Goal: Information Seeking & Learning: Compare options

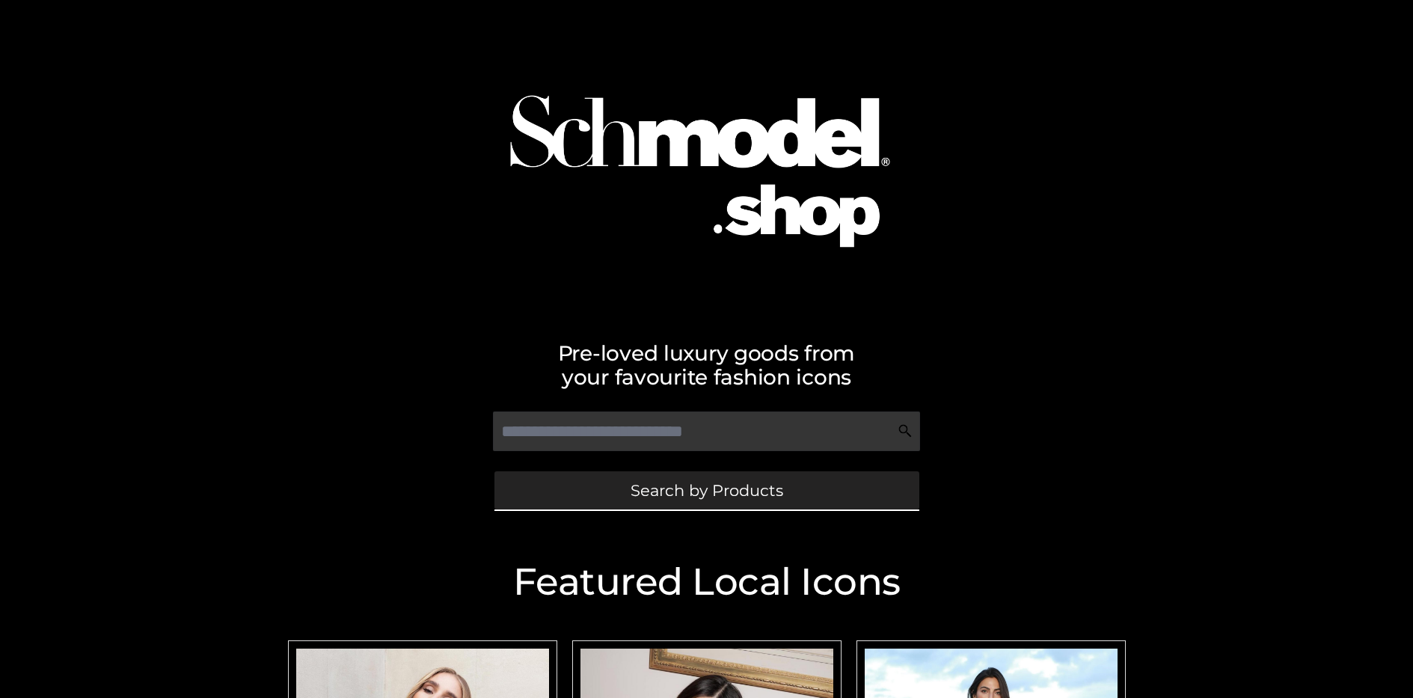
click at [706, 490] on span "Search by Products" at bounding box center [707, 490] width 153 height 16
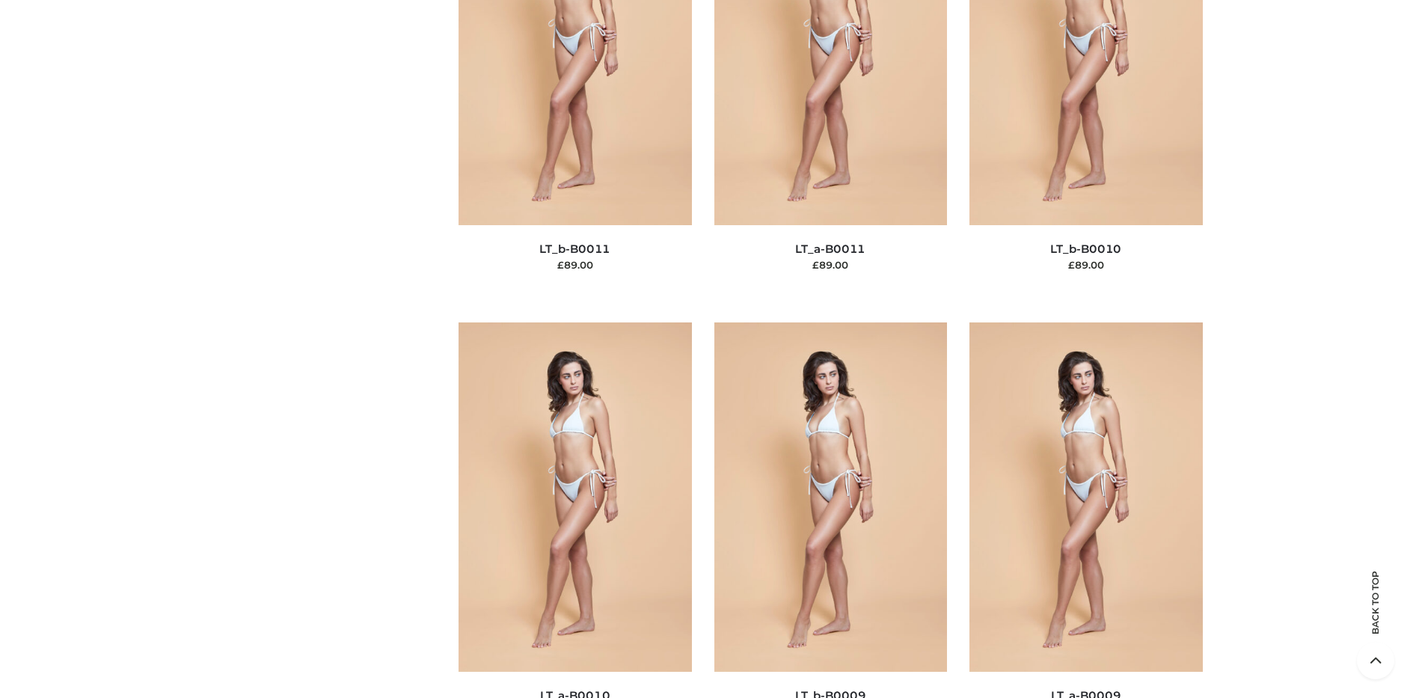
scroll to position [226, 0]
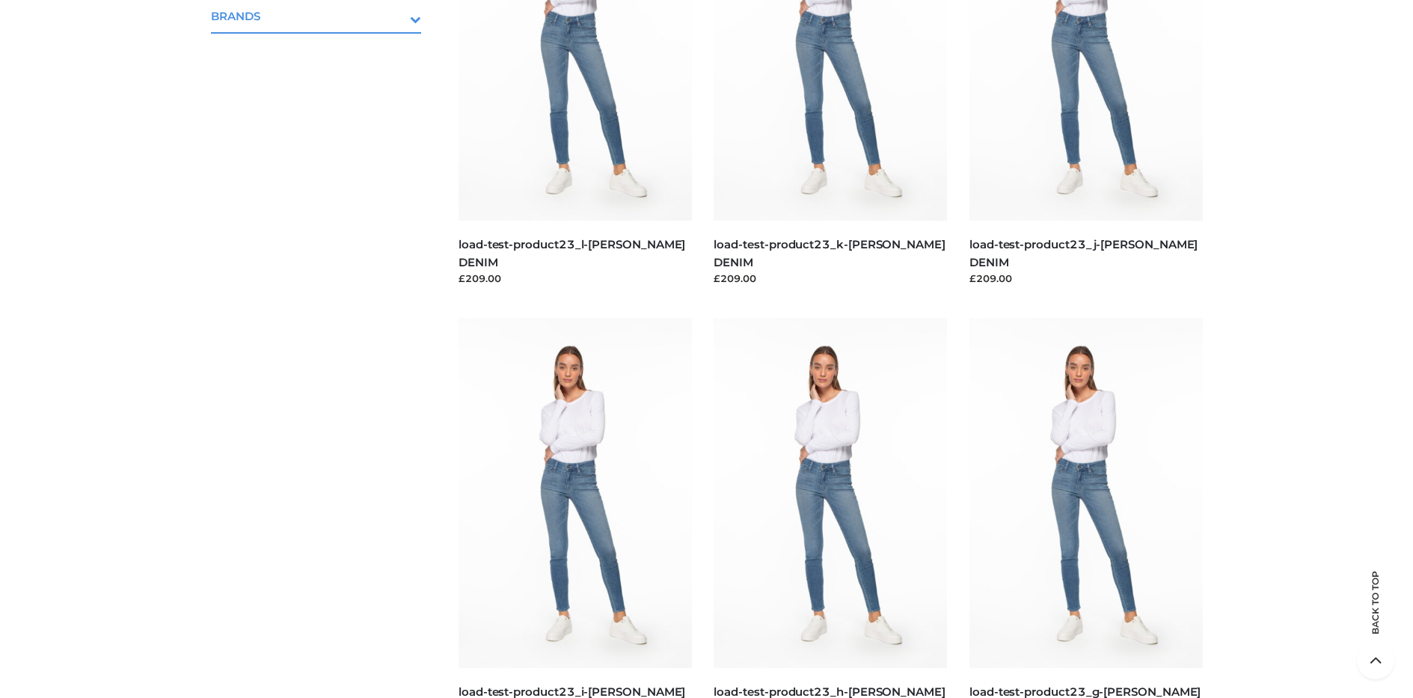
click at [395, 16] on icon "Toggle Submenu" at bounding box center [338, 18] width 168 height 17
click at [323, 48] on span "OPP SWIMWEAR" at bounding box center [324, 48] width 196 height 17
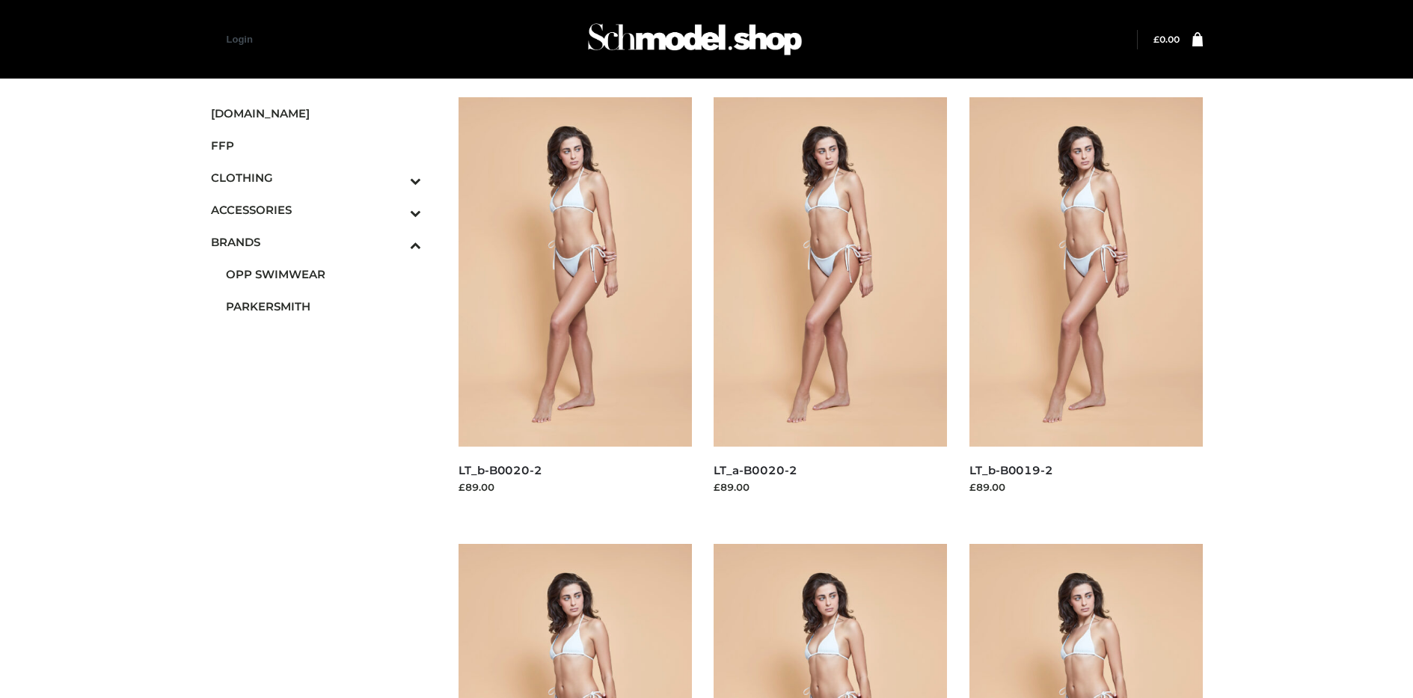
scroll to position [1156, 0]
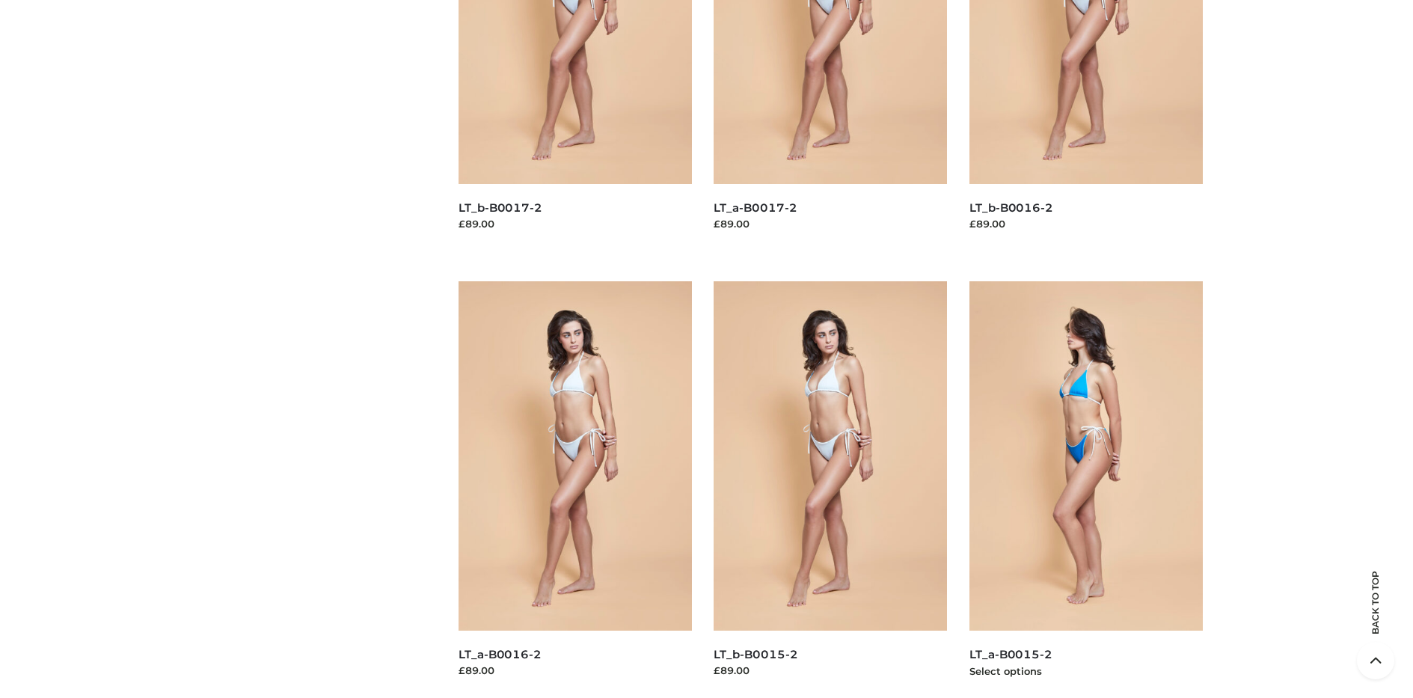
click at [1085, 489] on img at bounding box center [1085, 455] width 233 height 349
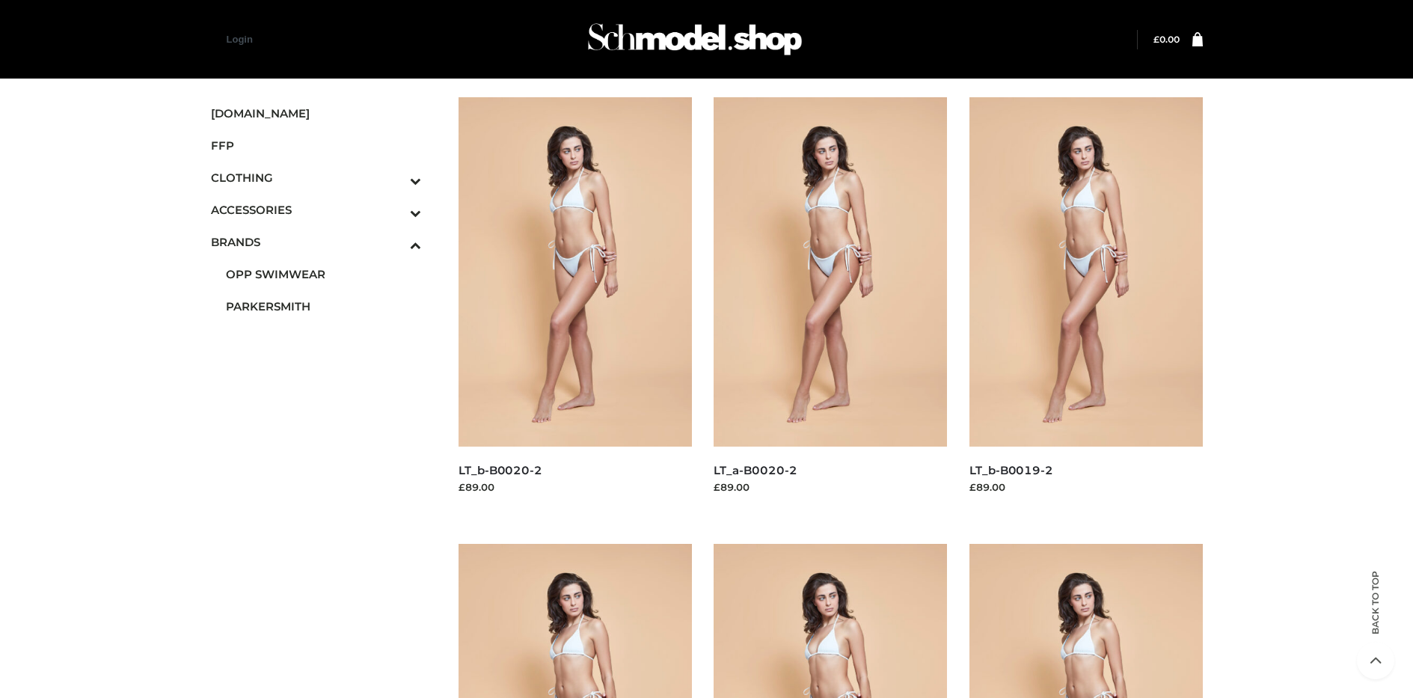
scroll to position [710, 0]
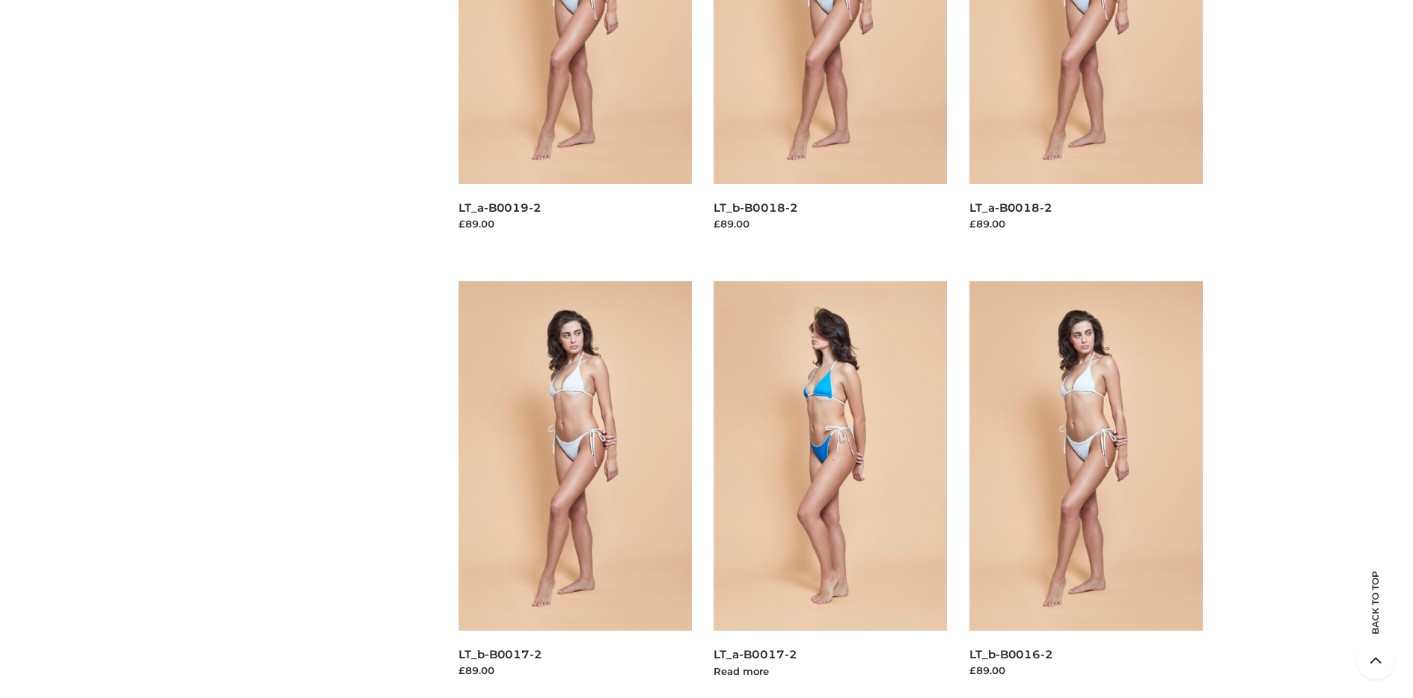
click at [830, 489] on img at bounding box center [830, 455] width 233 height 349
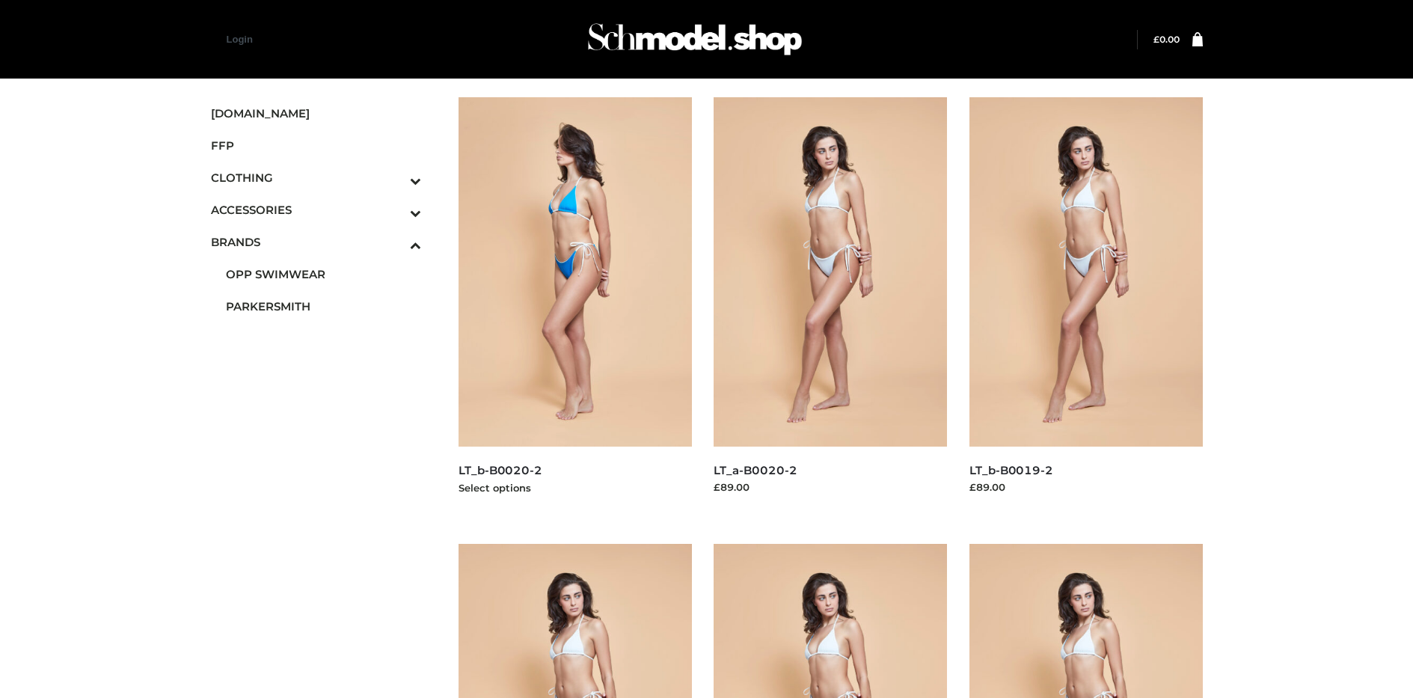
click at [574, 305] on img at bounding box center [574, 271] width 233 height 349
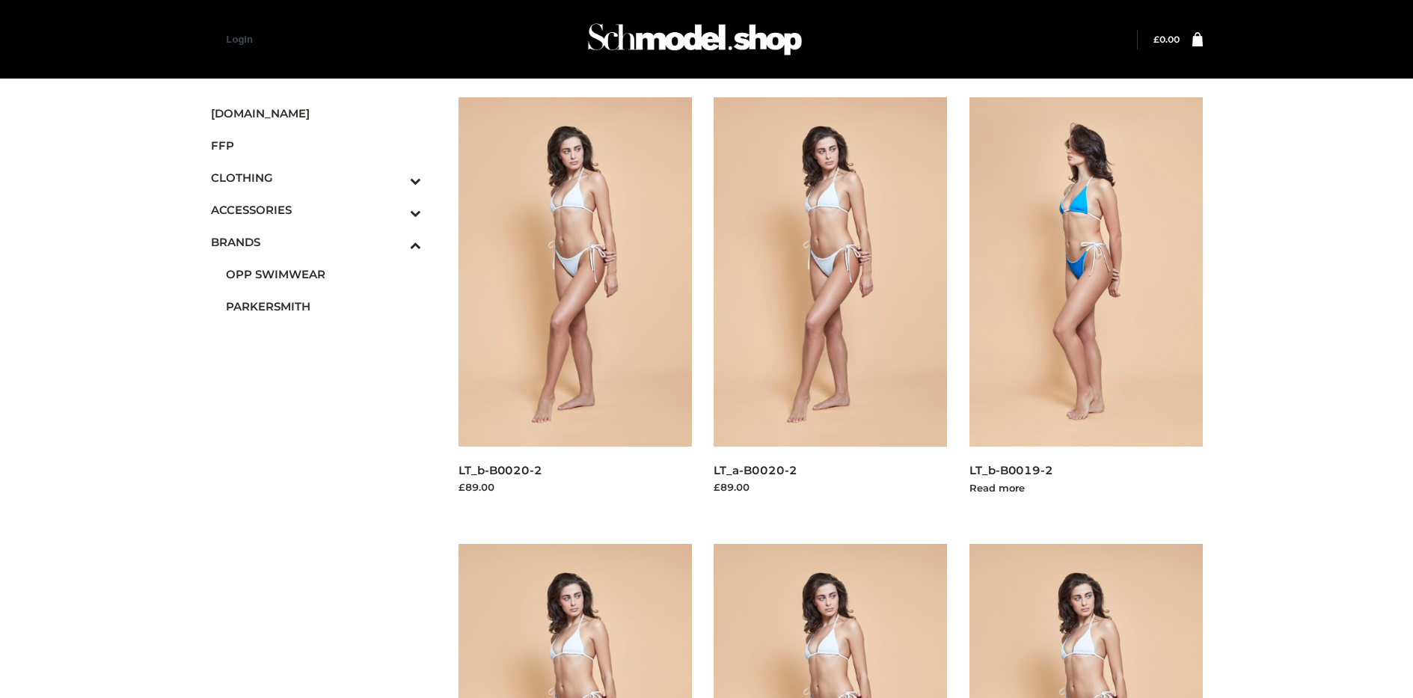
click at [1085, 305] on img at bounding box center [1085, 271] width 233 height 349
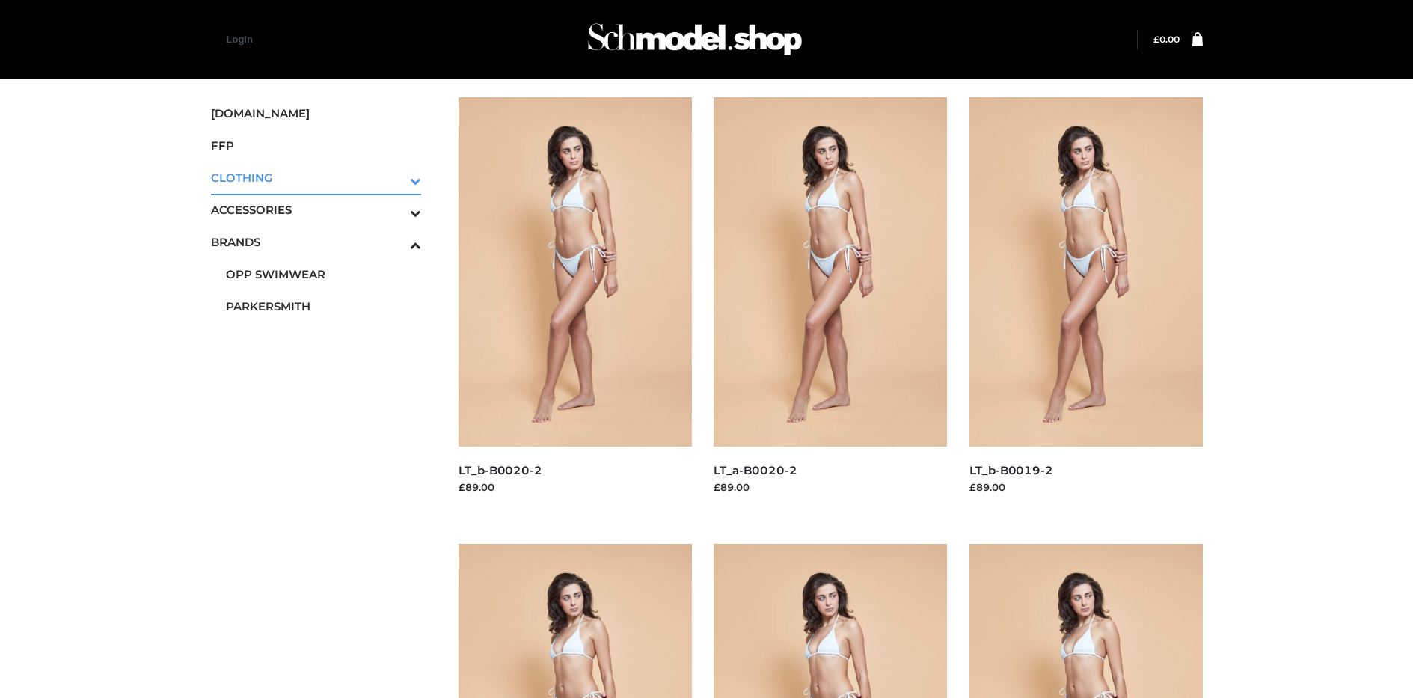
click at [395, 177] on icon "Toggle Submenu" at bounding box center [338, 180] width 168 height 17
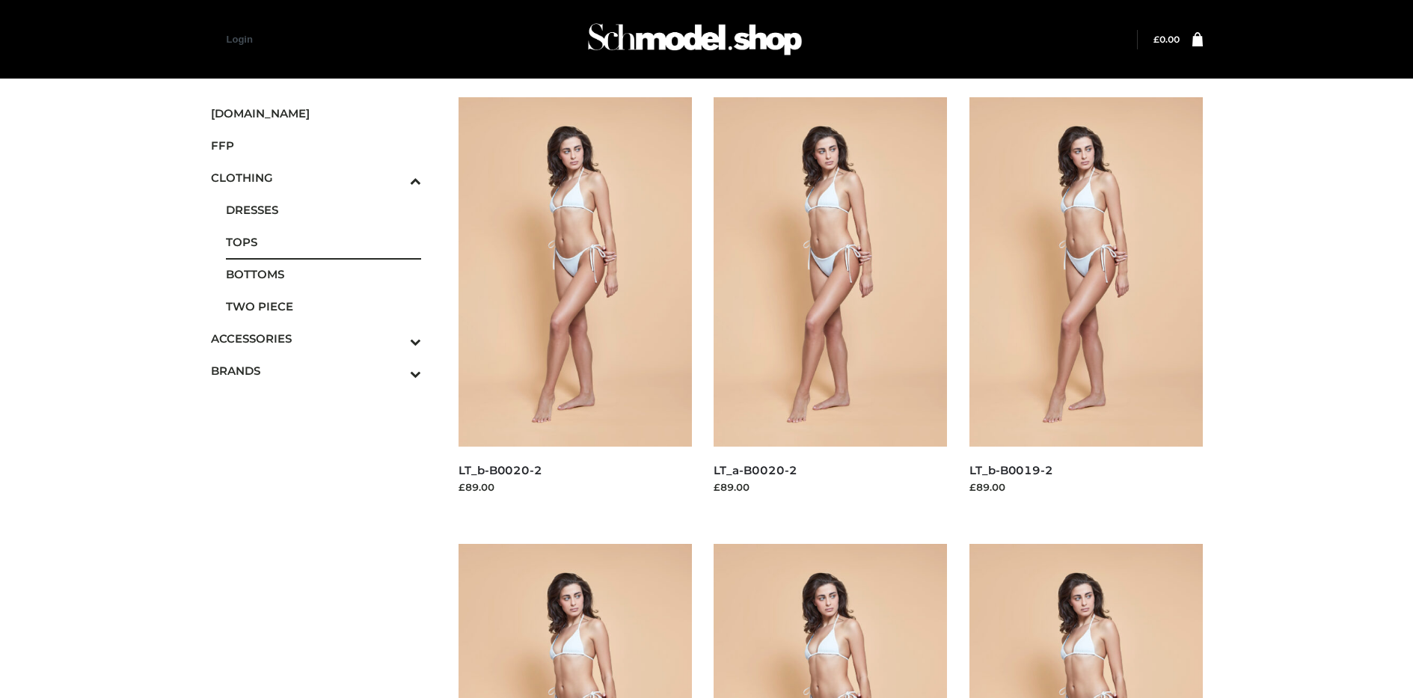
click at [323, 242] on span "TOPS" at bounding box center [324, 241] width 196 height 17
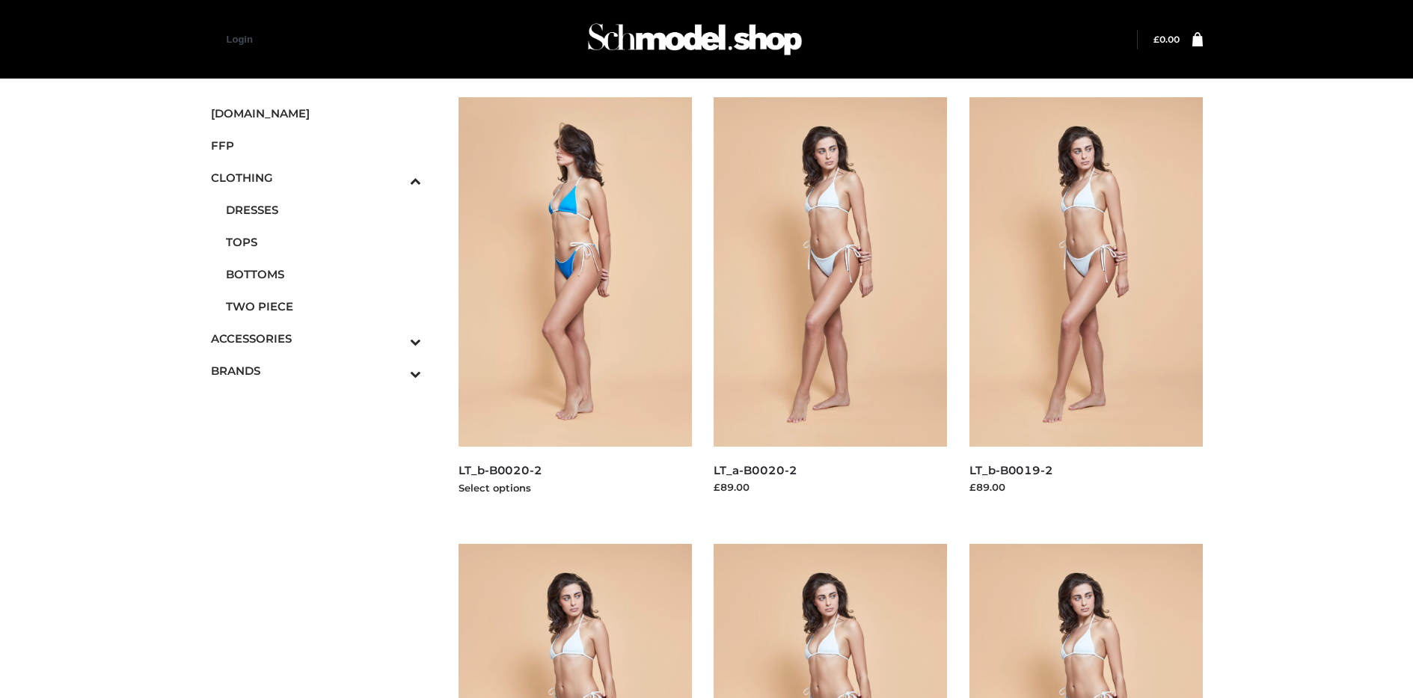
click at [574, 305] on img at bounding box center [574, 271] width 233 height 349
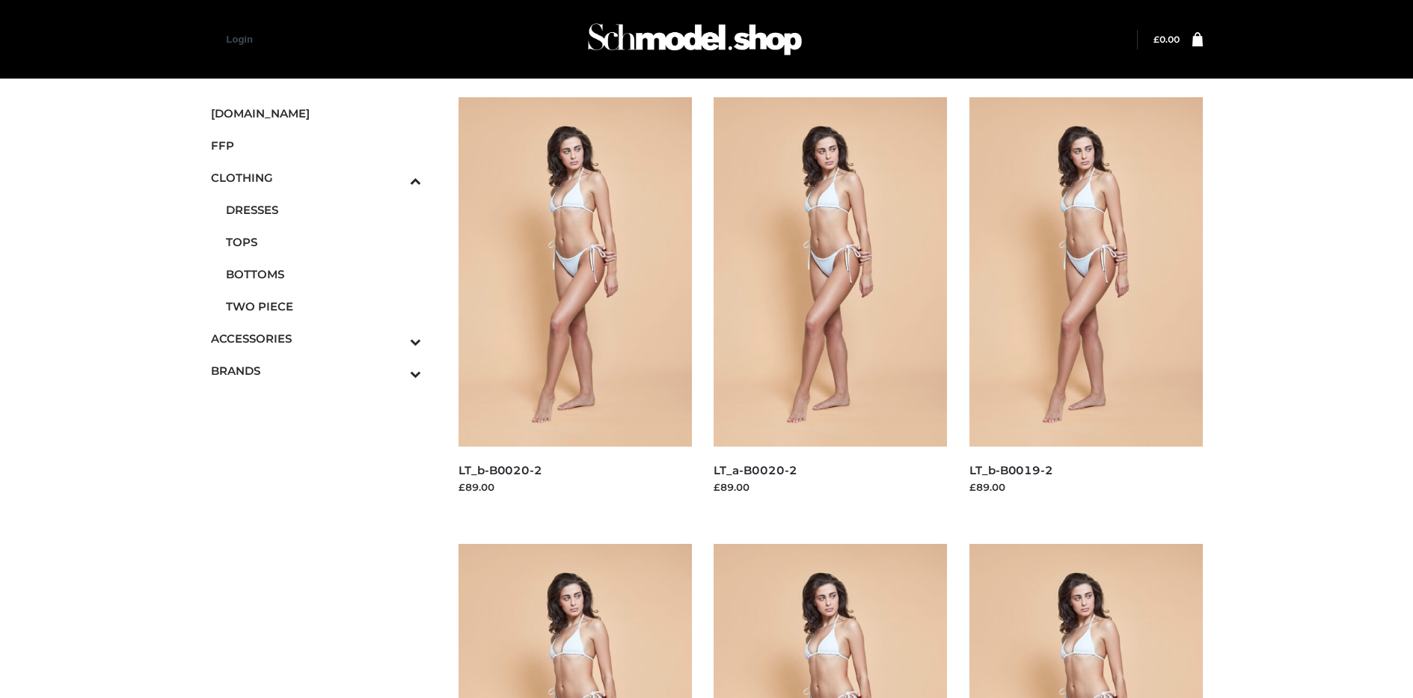
scroll to position [1156, 0]
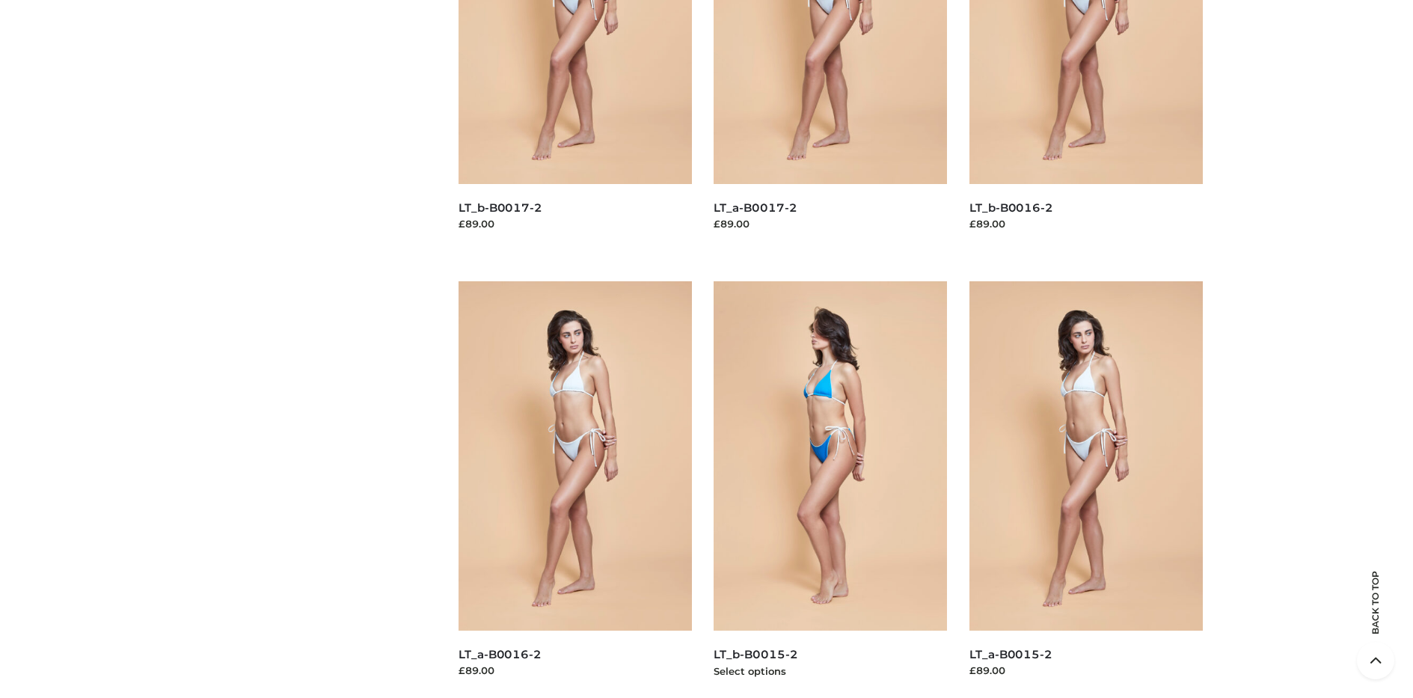
click at [830, 489] on img at bounding box center [830, 455] width 233 height 349
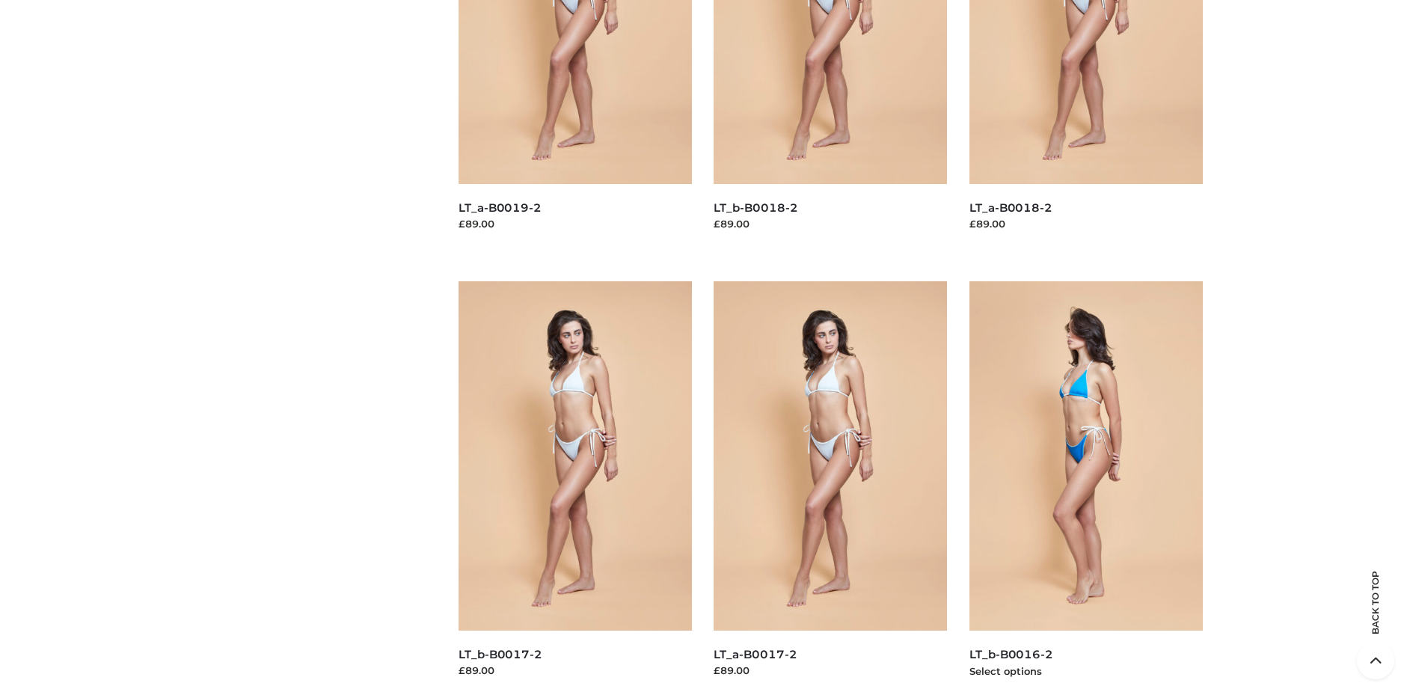
click at [1085, 489] on img at bounding box center [1085, 455] width 233 height 349
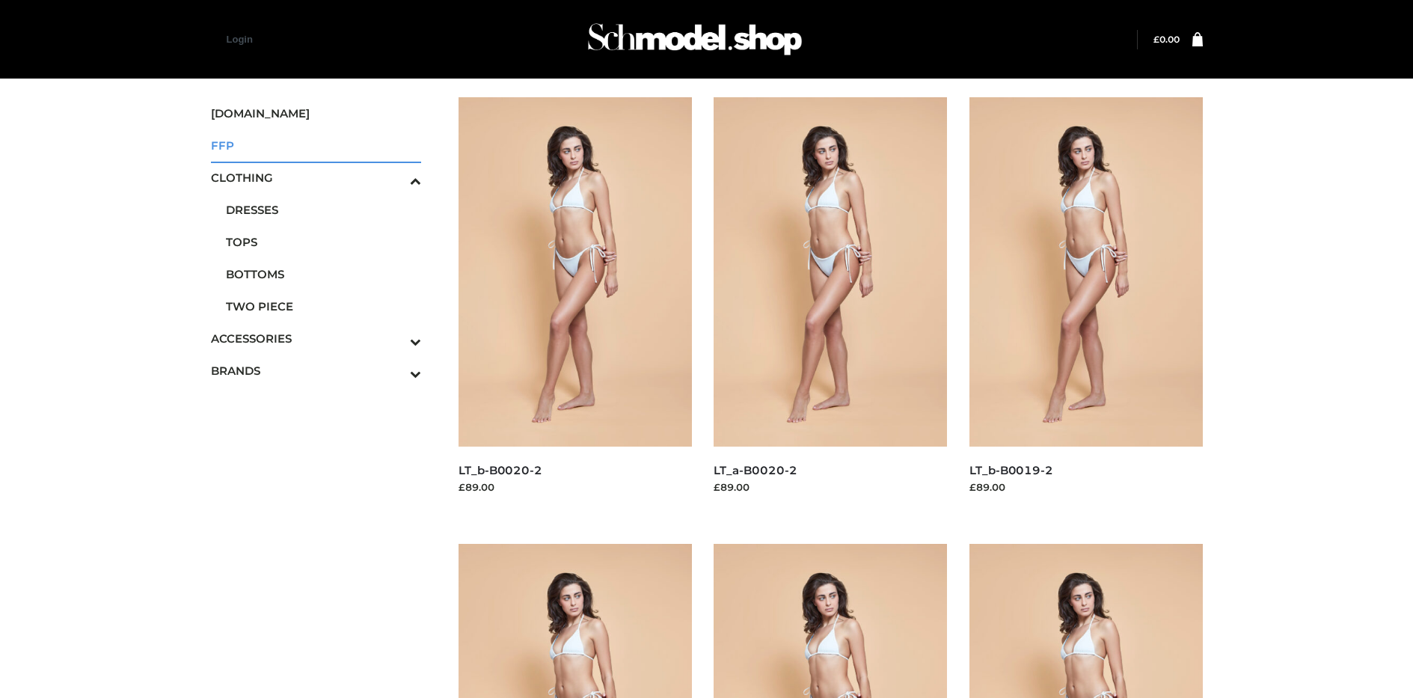
click at [316, 145] on span "FFP" at bounding box center [316, 145] width 211 height 17
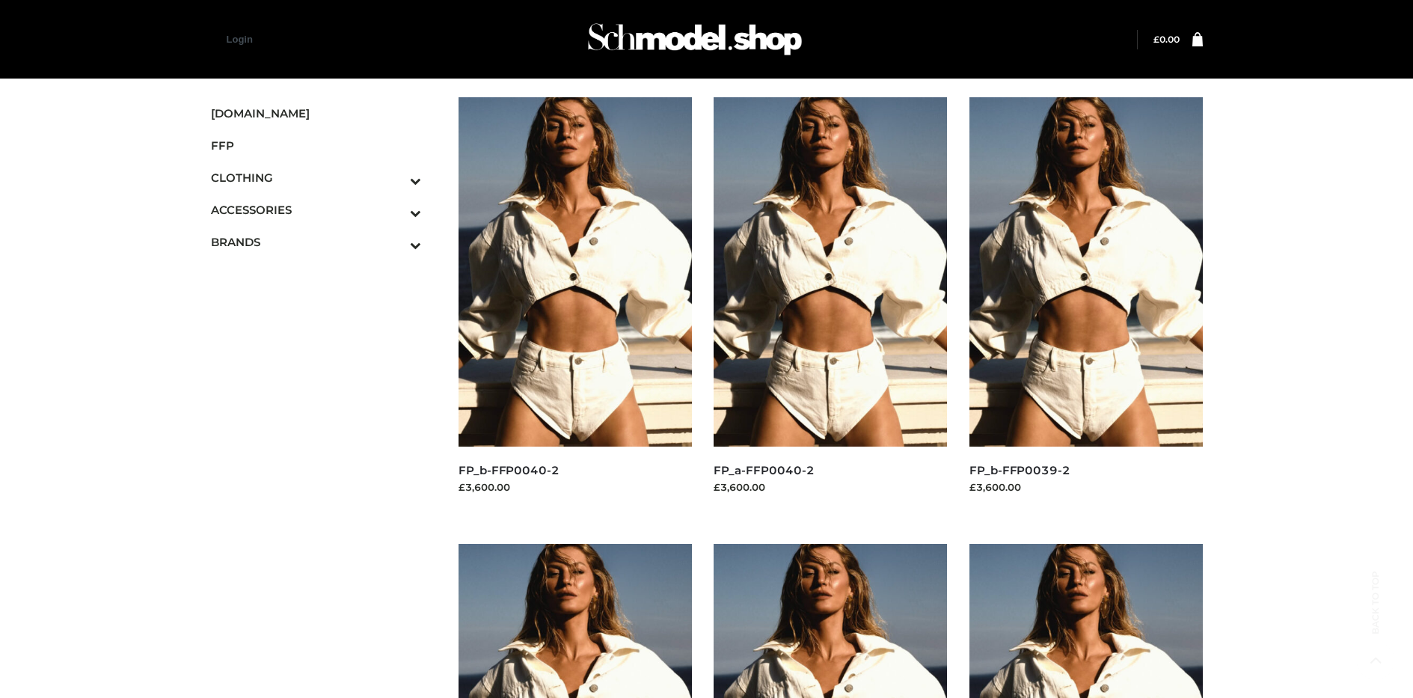
scroll to position [710, 0]
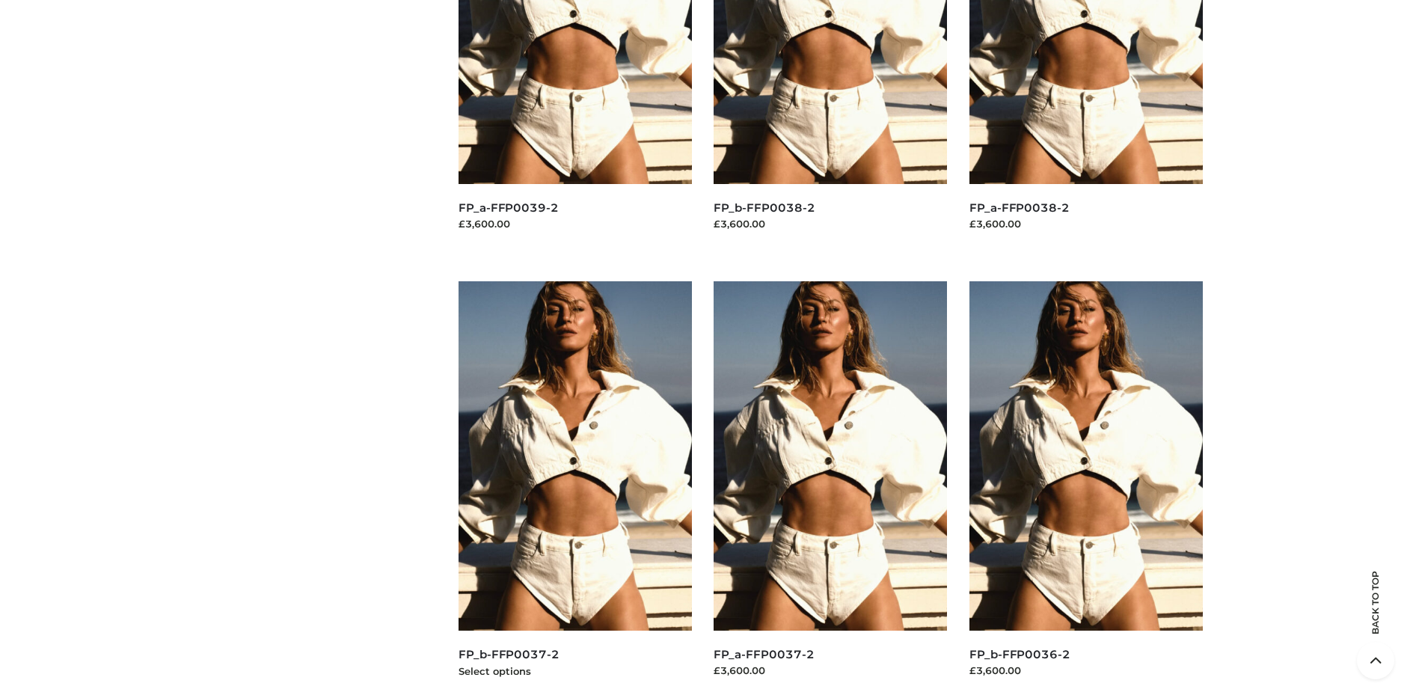
click at [574, 489] on img at bounding box center [574, 455] width 233 height 349
click at [1085, 489] on img at bounding box center [1085, 455] width 233 height 349
click at [830, 489] on img at bounding box center [830, 455] width 233 height 349
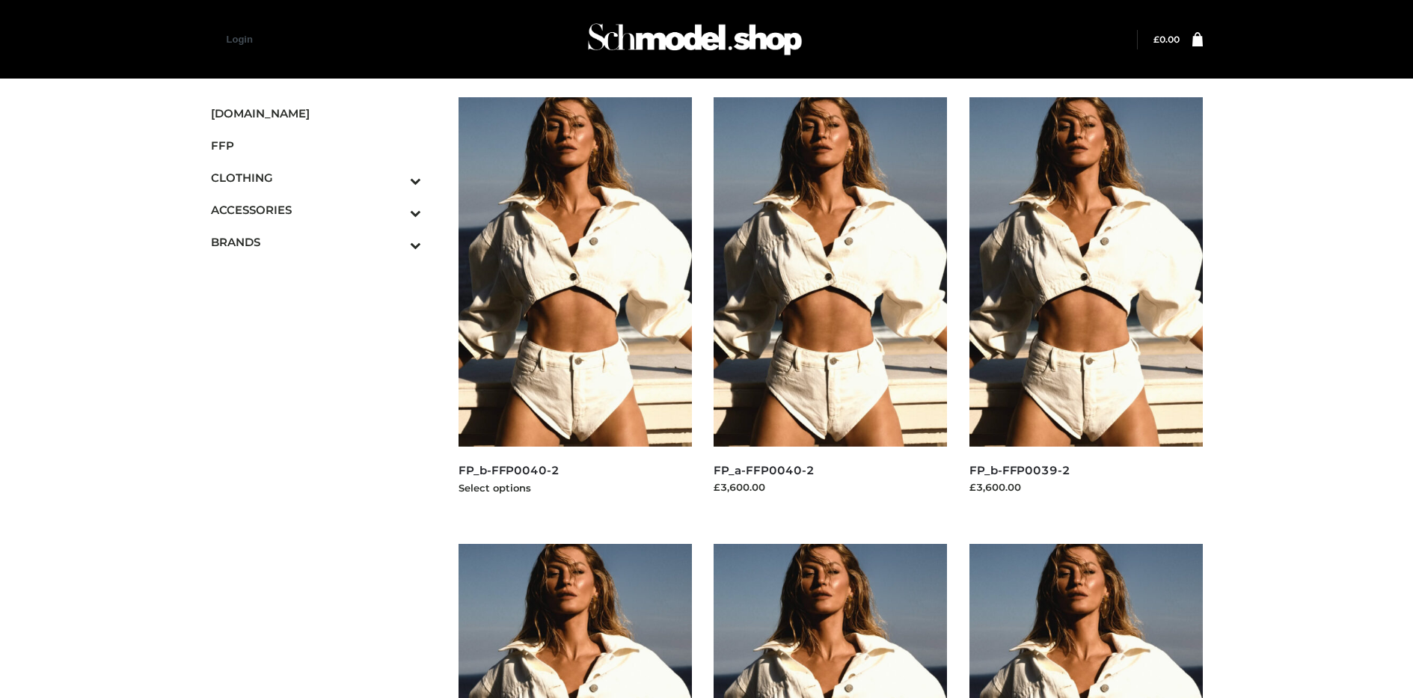
click at [574, 305] on img at bounding box center [574, 271] width 233 height 349
click at [395, 209] on icon "Toggle Submenu" at bounding box center [338, 212] width 168 height 17
click at [323, 242] on span "BAGS" at bounding box center [324, 241] width 196 height 17
